Goal: Task Accomplishment & Management: Use online tool/utility

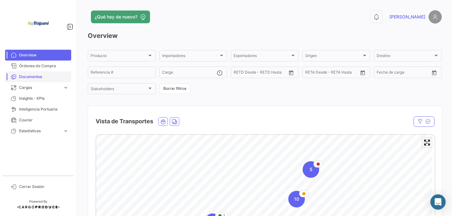
click at [26, 76] on span "Documentos" at bounding box center [44, 77] width 50 height 6
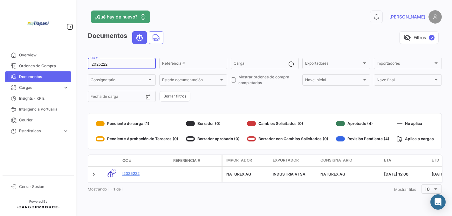
click at [131, 65] on input "I2025222" at bounding box center [122, 64] width 62 height 4
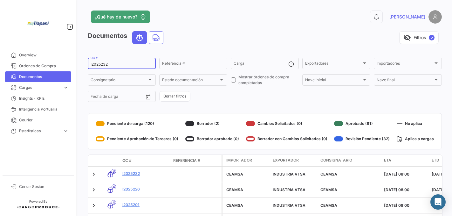
type input "I2025232"
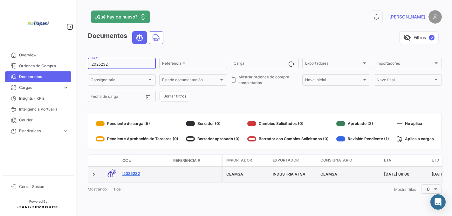
click at [128, 174] on link "I2025232" at bounding box center [145, 174] width 46 height 6
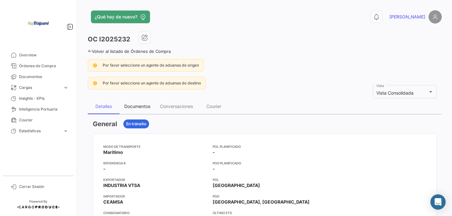
click at [136, 107] on div "Documentos" at bounding box center [137, 105] width 26 height 5
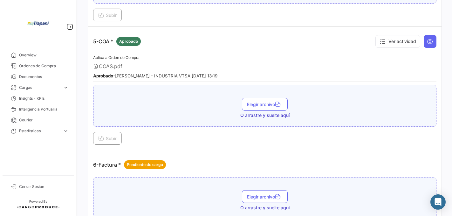
scroll to position [636, 0]
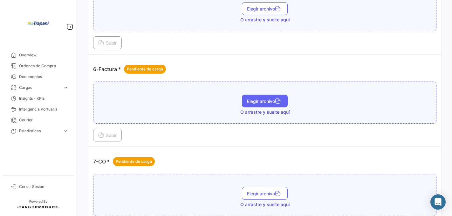
click at [260, 103] on span "Elegir archivo" at bounding box center [265, 100] width 36 height 5
click at [260, 109] on span "Elegir archivo" at bounding box center [265, 107] width 36 height 5
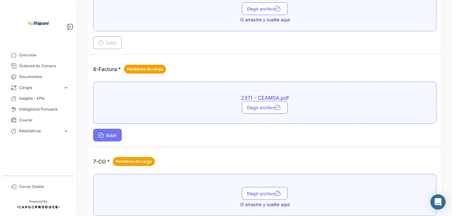
click at [100, 136] on icon at bounding box center [101, 136] width 6 height 6
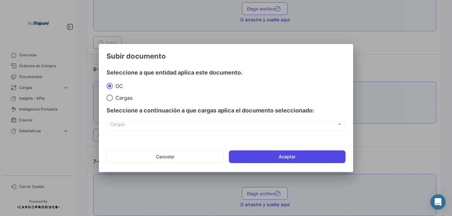
click at [295, 156] on button "Aceptar" at bounding box center [287, 156] width 117 height 13
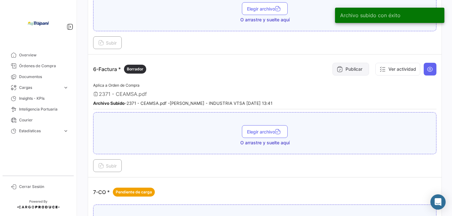
click at [350, 69] on button "Publicar" at bounding box center [351, 69] width 37 height 13
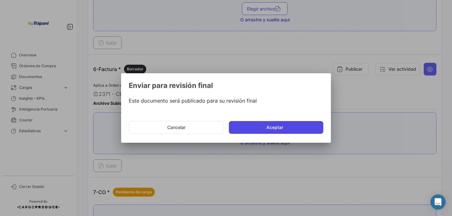
click at [278, 124] on button "Aceptar" at bounding box center [276, 127] width 94 height 13
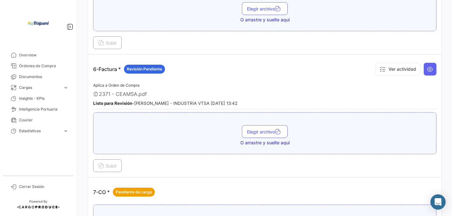
click at [444, 115] on div "¿Qué hay de nuevo? 0 [PERSON_NAME] OC I2025232 Volver al listado de Órdenes de …" at bounding box center [265, 108] width 375 height 216
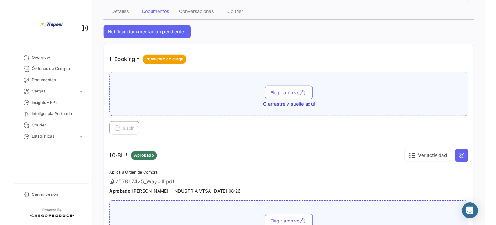
scroll to position [0, 0]
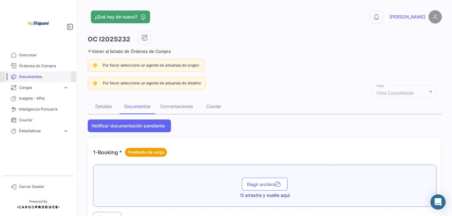
click at [23, 75] on span "Documentos" at bounding box center [44, 77] width 50 height 6
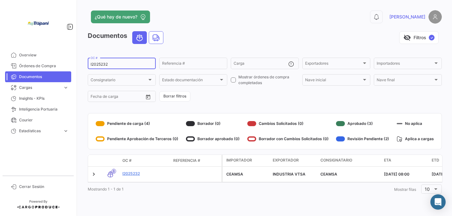
drag, startPoint x: 115, startPoint y: 64, endPoint x: 84, endPoint y: 65, distance: 31.2
click at [84, 65] on div "¿Qué hay de nuevo? 0 Pablo Documentos visibility_off Filtros ✓ I2025232 OC # Re…" at bounding box center [265, 108] width 375 height 216
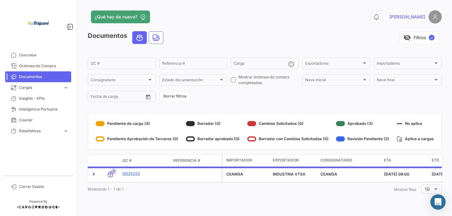
click at [358, 27] on app-header "¿Qué hay de nuevo? 0 Pablo" at bounding box center [265, 20] width 354 height 21
